Goal: Information Seeking & Learning: Learn about a topic

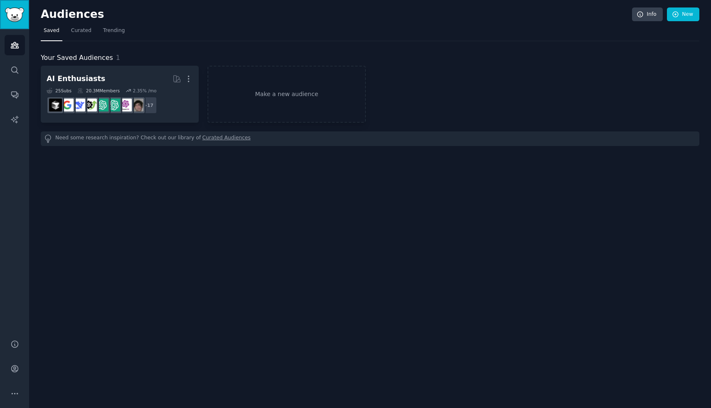
click at [4, 21] on link "Sidebar" at bounding box center [14, 14] width 29 height 29
click at [13, 63] on link "Search" at bounding box center [15, 70] width 20 height 20
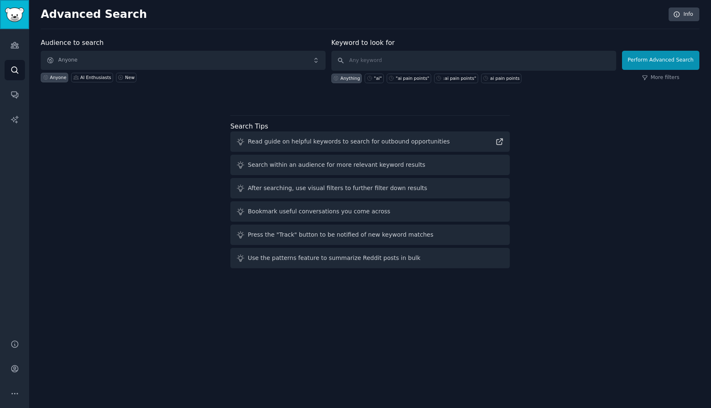
click at [15, 15] on img "Sidebar" at bounding box center [14, 14] width 19 height 15
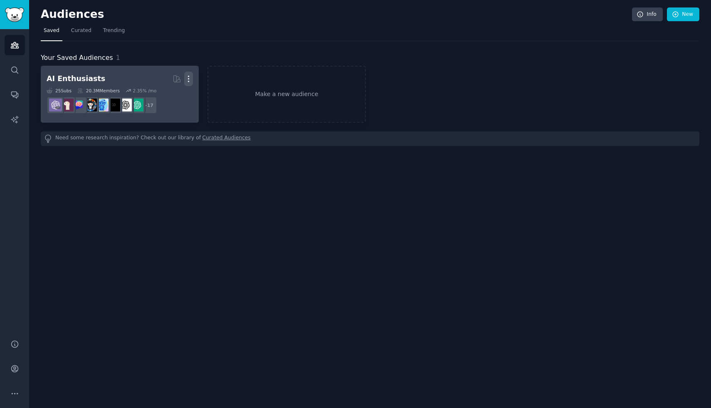
click at [191, 76] on icon "button" at bounding box center [188, 78] width 9 height 9
click at [172, 95] on p "Delete" at bounding box center [165, 96] width 19 height 9
click at [152, 96] on icon at bounding box center [149, 96] width 6 height 7
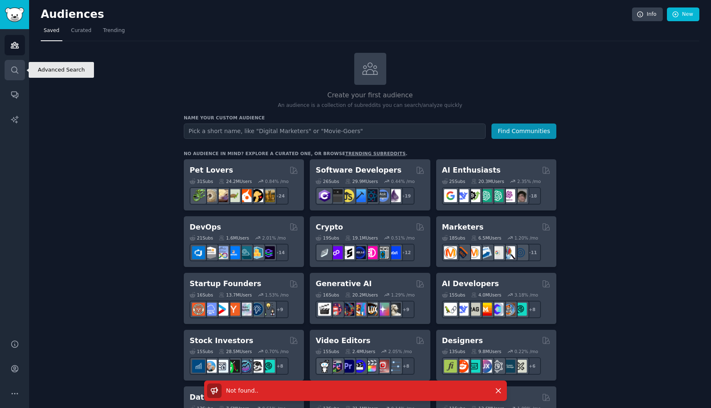
click at [14, 68] on icon "Sidebar" at bounding box center [14, 70] width 9 height 9
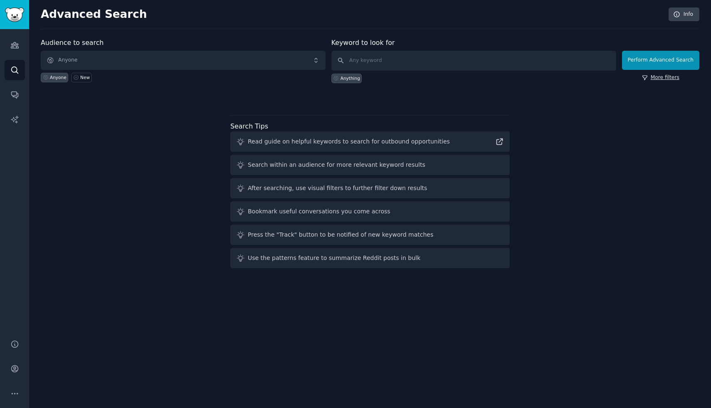
click at [677, 79] on link "More filters" at bounding box center [660, 77] width 37 height 7
click at [659, 71] on div "Perform Advanced Search More filters" at bounding box center [660, 62] width 77 height 41
click at [660, 76] on link "More filters" at bounding box center [660, 77] width 37 height 7
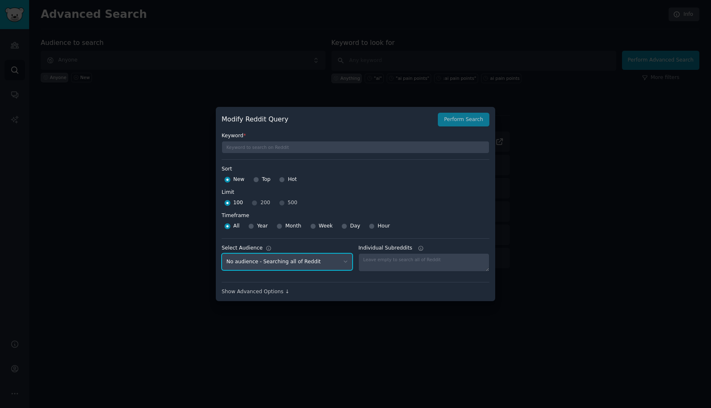
click at [342, 264] on select "No audience - Searching all of Reddit" at bounding box center [286, 261] width 131 height 17
click at [221, 253] on select "No audience - Searching all of Reddit" at bounding box center [286, 261] width 131 height 17
click at [345, 263] on select "No audience - Searching all of Reddit" at bounding box center [286, 261] width 131 height 17
click at [221, 253] on select "No audience - Searching all of Reddit" at bounding box center [286, 261] width 131 height 17
click at [330, 261] on select "No audience - Searching all of Reddit" at bounding box center [286, 261] width 131 height 17
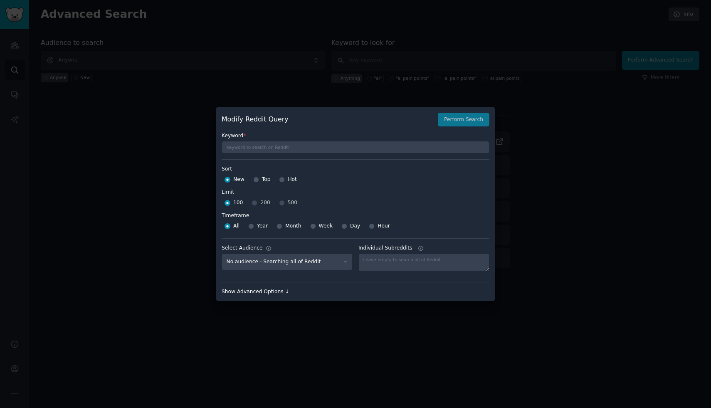
click at [276, 290] on div "Show Advanced Options ↓" at bounding box center [355, 291] width 268 height 7
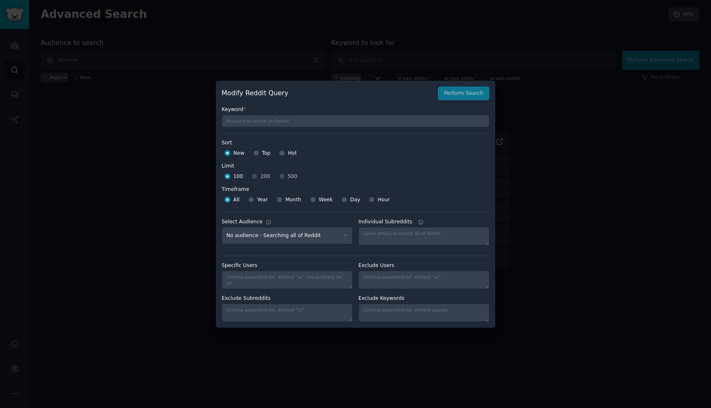
click at [509, 175] on div at bounding box center [355, 204] width 711 height 408
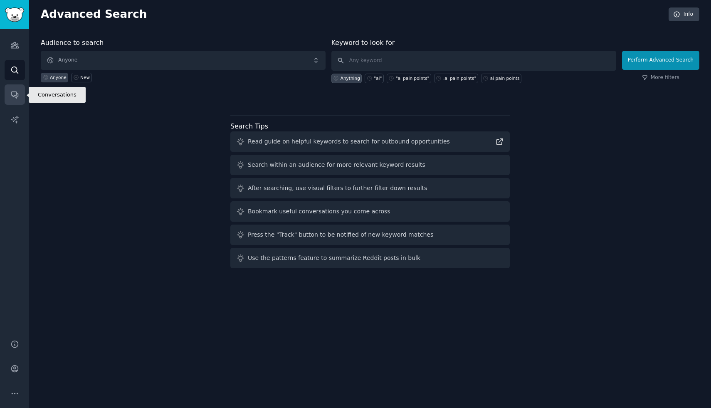
click at [18, 90] on icon "Sidebar" at bounding box center [14, 94] width 9 height 9
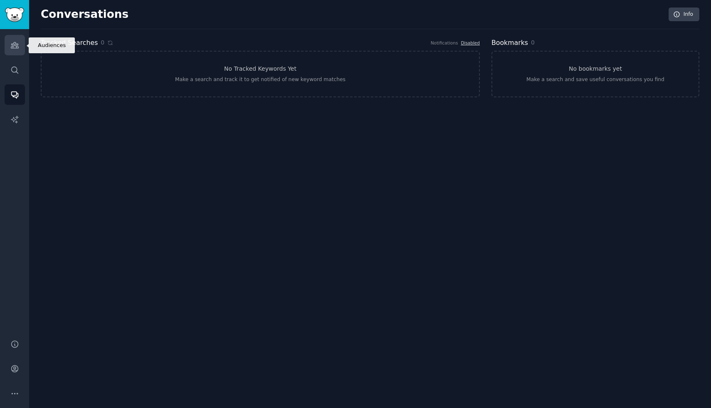
click at [14, 45] on icon "Sidebar" at bounding box center [14, 45] width 9 height 9
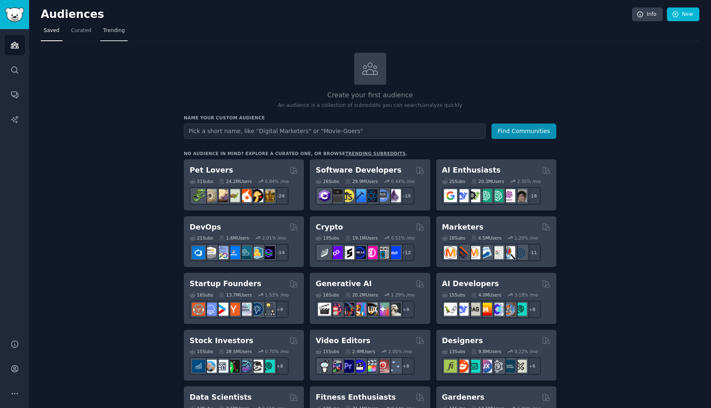
click at [118, 36] on link "Trending" at bounding box center [113, 32] width 27 height 17
